Goal: Contribute content: Contribute content

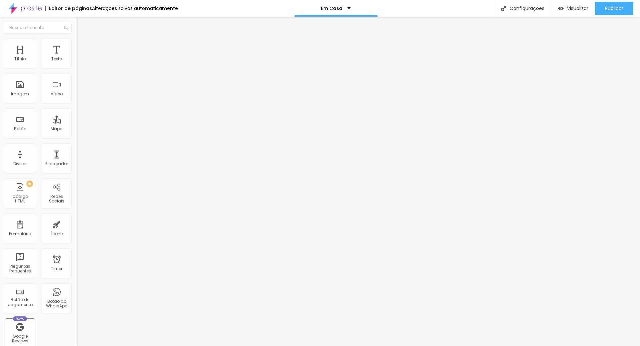
click at [77, 57] on span "Adicionar imagem" at bounding box center [98, 55] width 43 height 6
click at [77, 57] on span "Trocar imagem" at bounding box center [95, 55] width 36 height 6
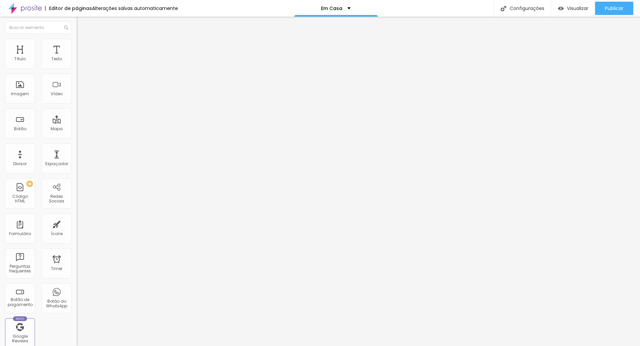
click at [77, 57] on span "Trocar imagem" at bounding box center [95, 55] width 36 height 6
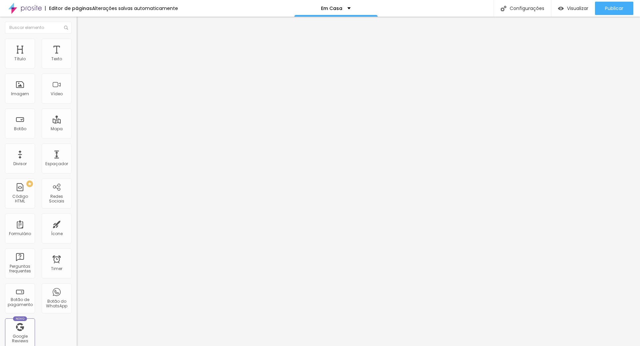
click at [616, 6] on span "Publicar" at bounding box center [614, 8] width 18 height 5
click at [614, 8] on span "Publicar" at bounding box center [614, 8] width 18 height 5
click at [77, 57] on span "Trocar imagem" at bounding box center [95, 55] width 36 height 6
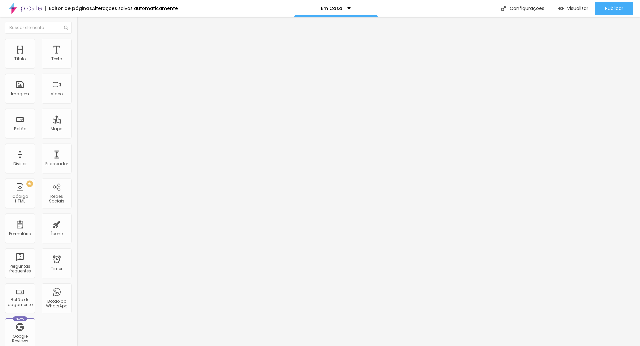
click at [611, 7] on span "Publicar" at bounding box center [614, 8] width 18 height 5
click at [613, 3] on div "Publicar" at bounding box center [614, 8] width 18 height 13
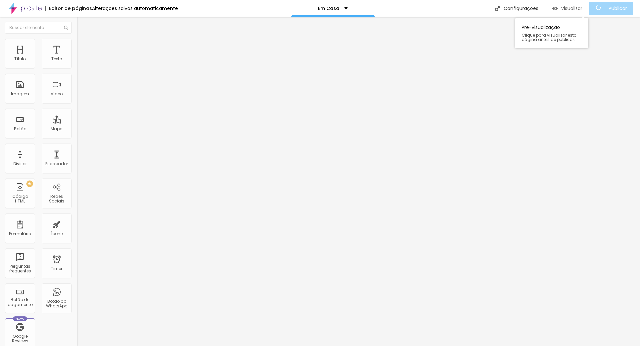
click at [582, 8] on span "Visualizar" at bounding box center [571, 8] width 21 height 5
click at [77, 57] on span "Adicionar imagem" at bounding box center [98, 55] width 43 height 6
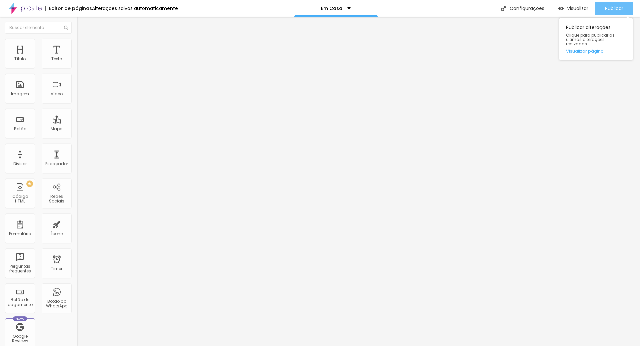
click at [611, 9] on span "Publicar" at bounding box center [614, 8] width 18 height 5
click at [564, 6] on div "Visualizar" at bounding box center [573, 9] width 30 height 6
click at [77, 67] on img at bounding box center [79, 69] width 4 height 4
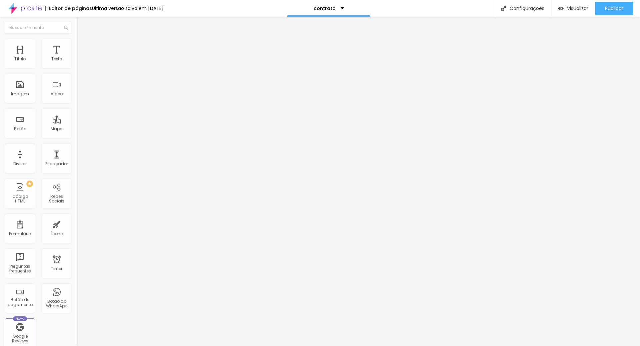
scroll to position [286, 0]
drag, startPoint x: 242, startPoint y: 135, endPoint x: 206, endPoint y: 127, distance: 37.2
type input "ENSAIO EM CASA - 30 FOTOS"
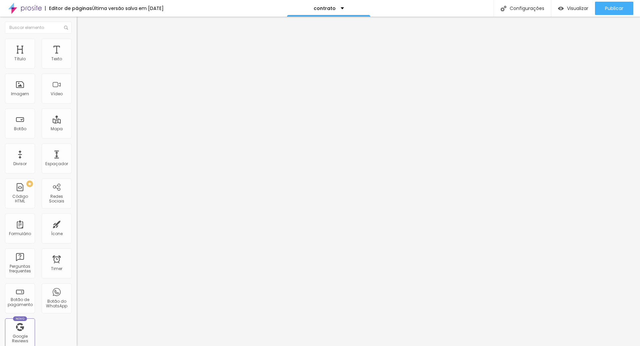
drag, startPoint x: 425, startPoint y: 293, endPoint x: 430, endPoint y: 289, distance: 6.4
click at [77, 67] on span at bounding box center [79, 70] width 4 height 6
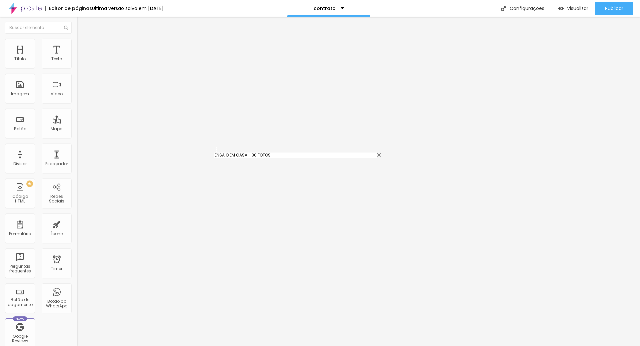
drag, startPoint x: 219, startPoint y: 261, endPoint x: 216, endPoint y: 153, distance: 108.0
type input "ENSAIO EM CASA - 30 FOTOS"
type input "ENSAIO EXTERNO - 30 FOTOS"
type input "ENSAIO REVELAÇÃO DA GRAVIDEZ/ SEXO"
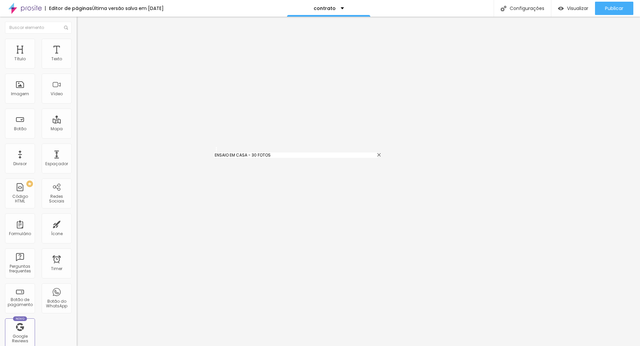
type input "SMASH THE CAKE Basic - 12 fotos"
type input "SMASH THE CAKE Premium - 20 fotos"
type input "FAMÍLIA - 20 FOTOS"
type input "OUTROS (coloque na observação ao final da página)"
type input "ACOMPANHAMENTO INFANTIL"
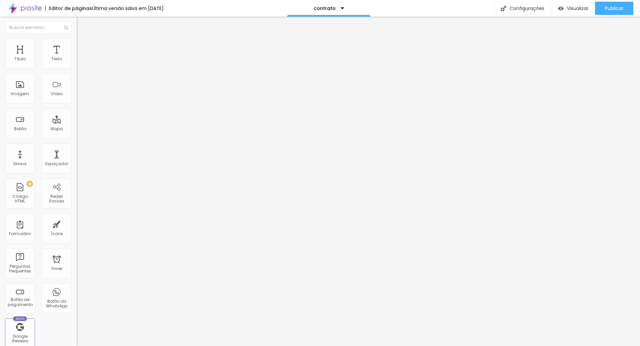
type input "FAMÍLIA ESTÚDIO - 20 FOTOS"
click at [618, 6] on span "Publicar" at bounding box center [614, 8] width 18 height 5
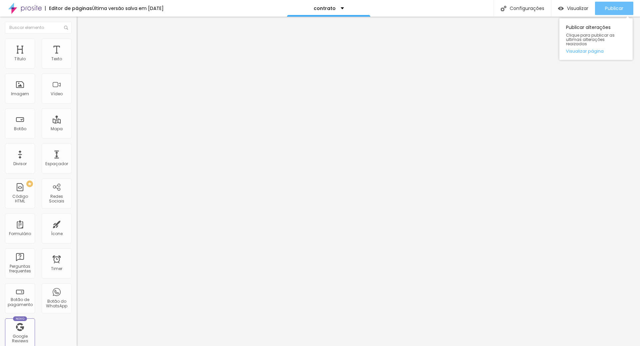
click at [614, 8] on span "Publicar" at bounding box center [614, 8] width 18 height 5
